Goal: Check status: Check status

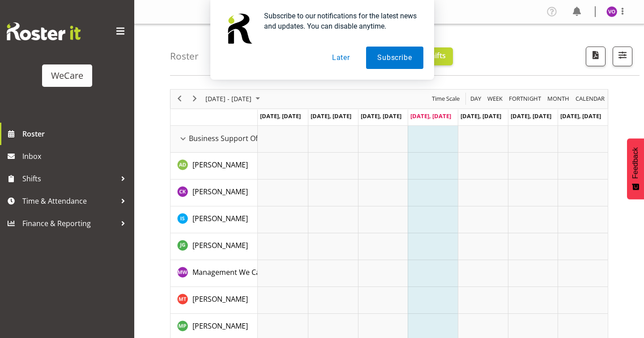
click at [337, 56] on button "Later" at bounding box center [341, 58] width 40 height 22
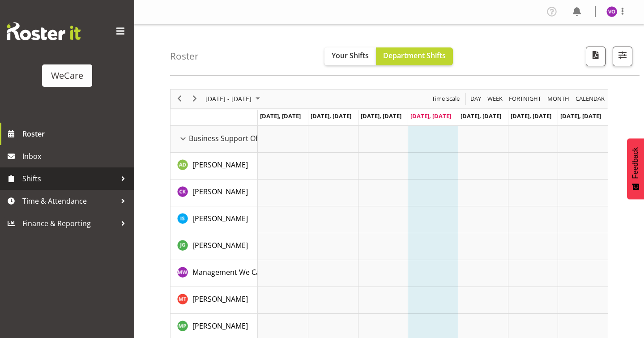
click at [27, 174] on span "Shifts" at bounding box center [69, 178] width 94 height 13
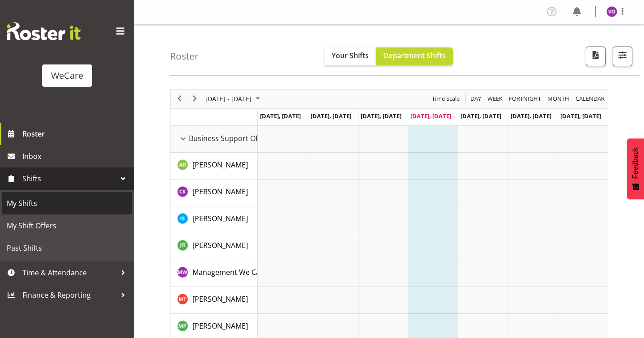
click at [26, 207] on span "My Shifts" at bounding box center [67, 203] width 121 height 13
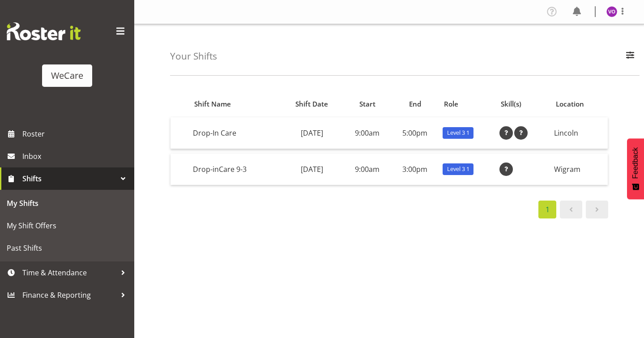
click at [563, 209] on link at bounding box center [571, 210] width 22 height 18
click at [541, 209] on li "1" at bounding box center [547, 210] width 21 height 18
click at [579, 210] on link at bounding box center [571, 210] width 22 height 18
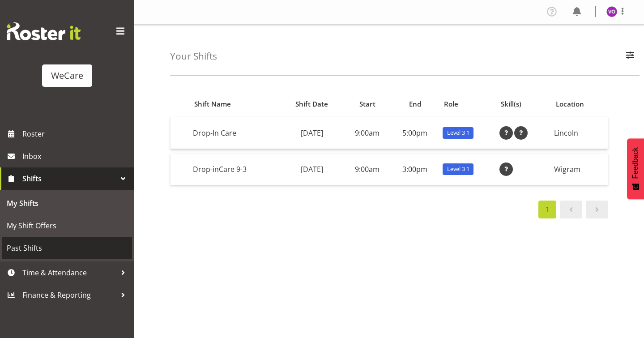
click at [43, 246] on span "Past Shifts" at bounding box center [67, 247] width 121 height 13
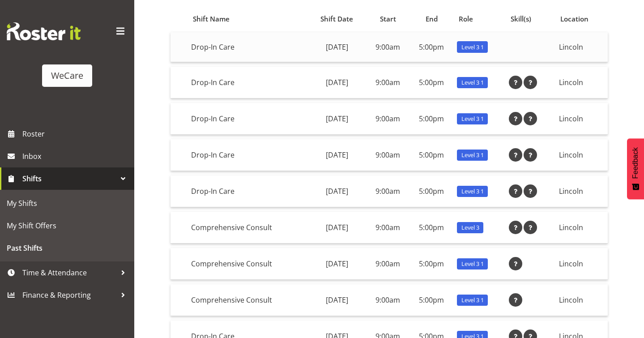
scroll to position [3, 0]
